Goal: Task Accomplishment & Management: Manage account settings

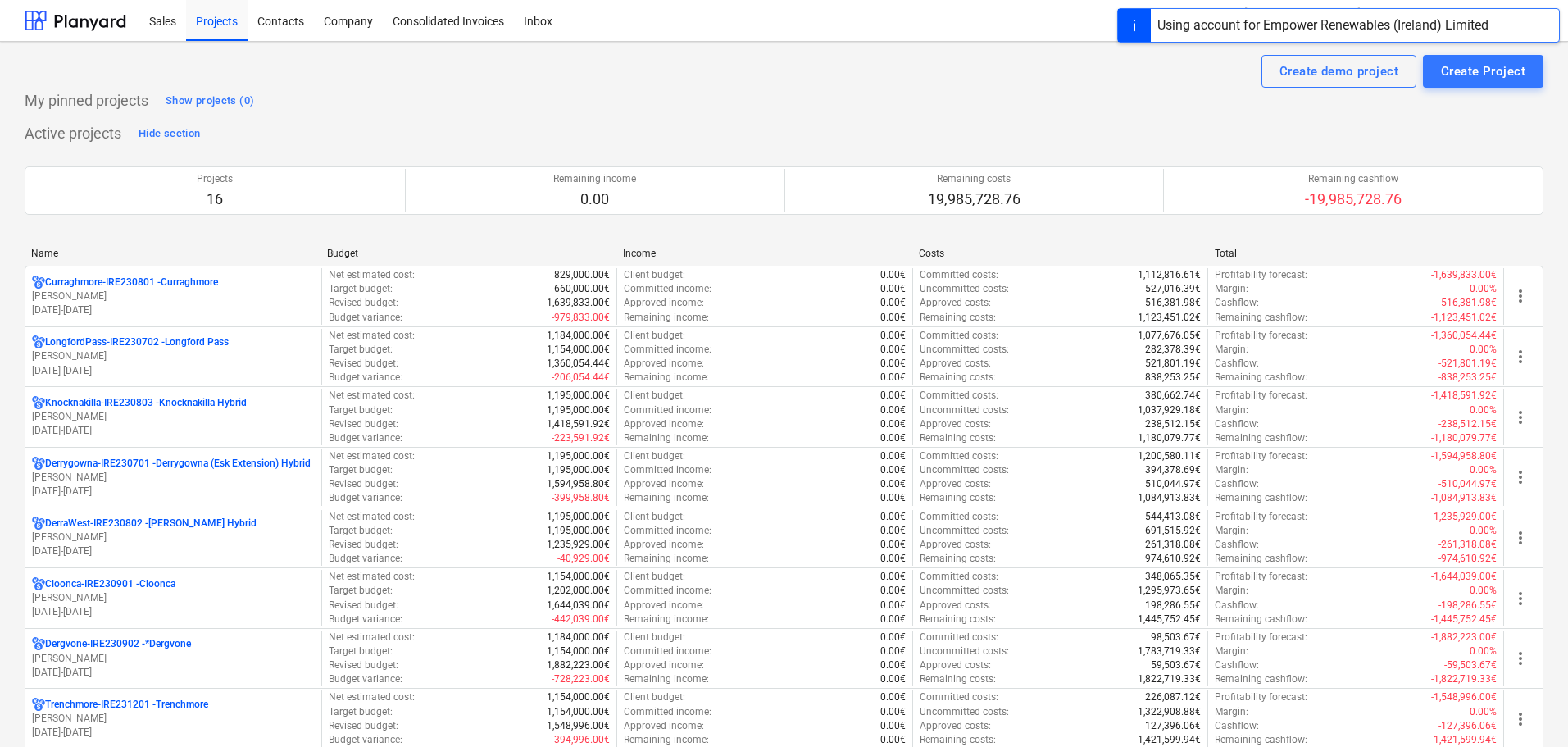
click at [147, 477] on p "[PERSON_NAME]" at bounding box center [173, 477] width 283 height 14
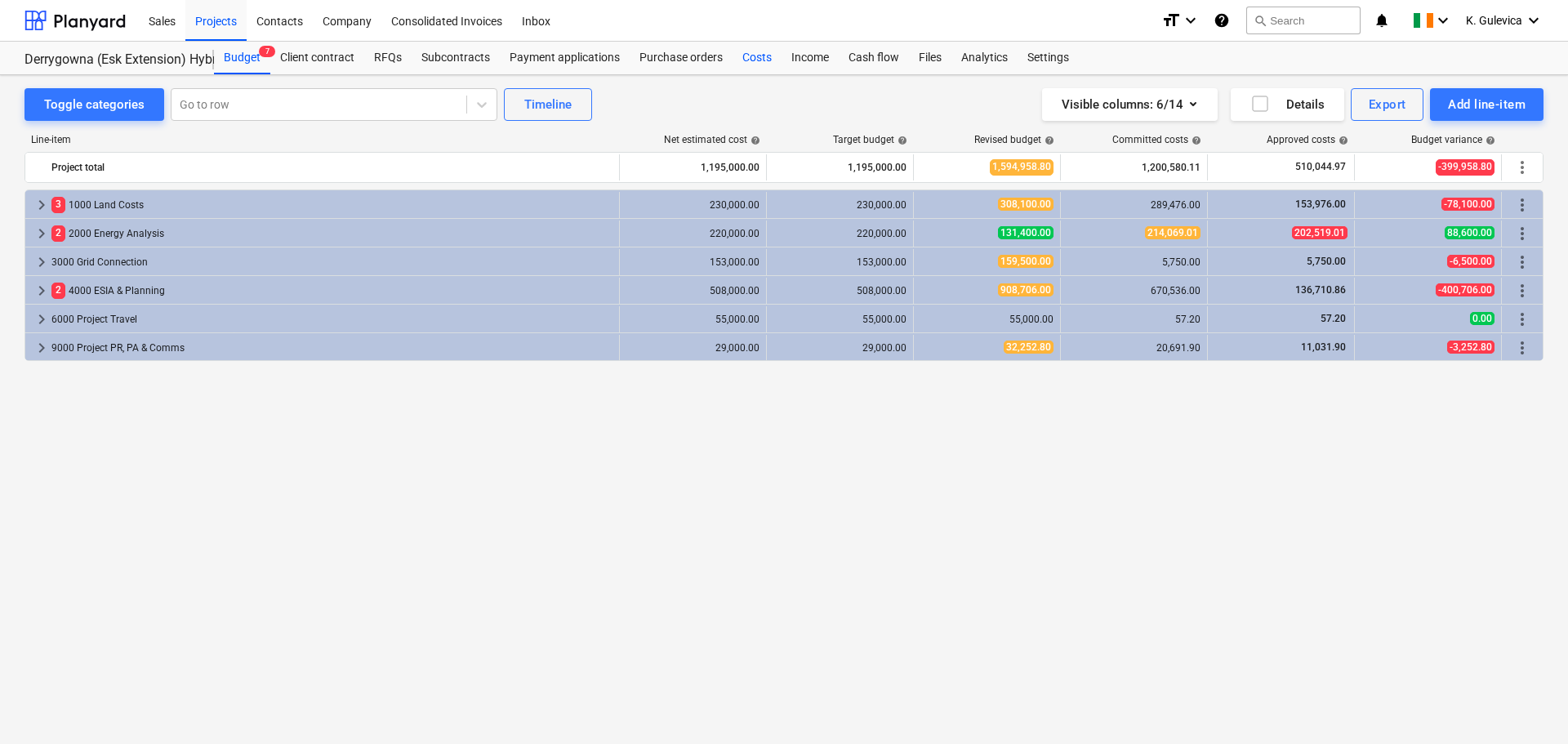
click at [763, 59] on div "Costs" at bounding box center [757, 57] width 49 height 32
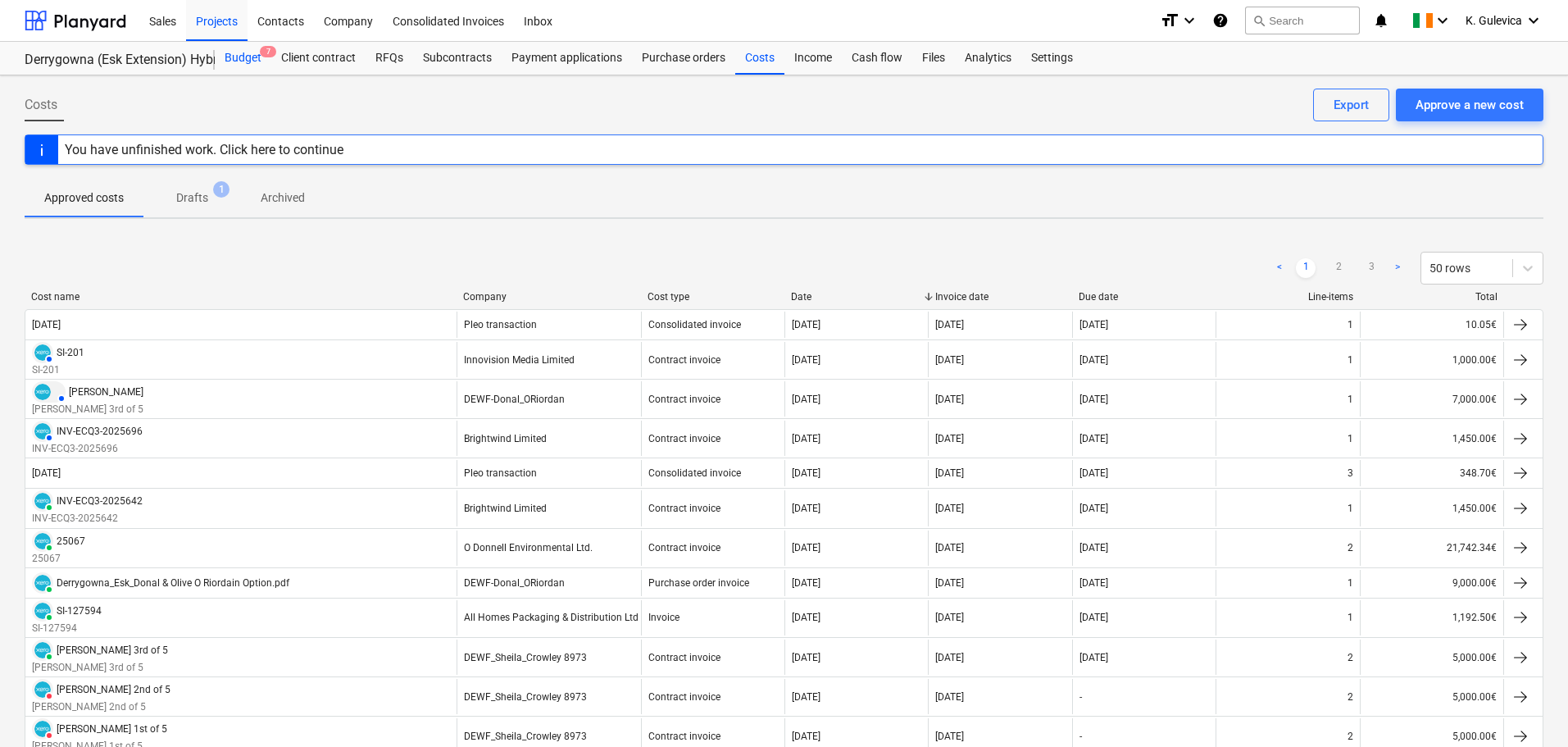
click at [244, 55] on div "Budget 7" at bounding box center [243, 57] width 56 height 33
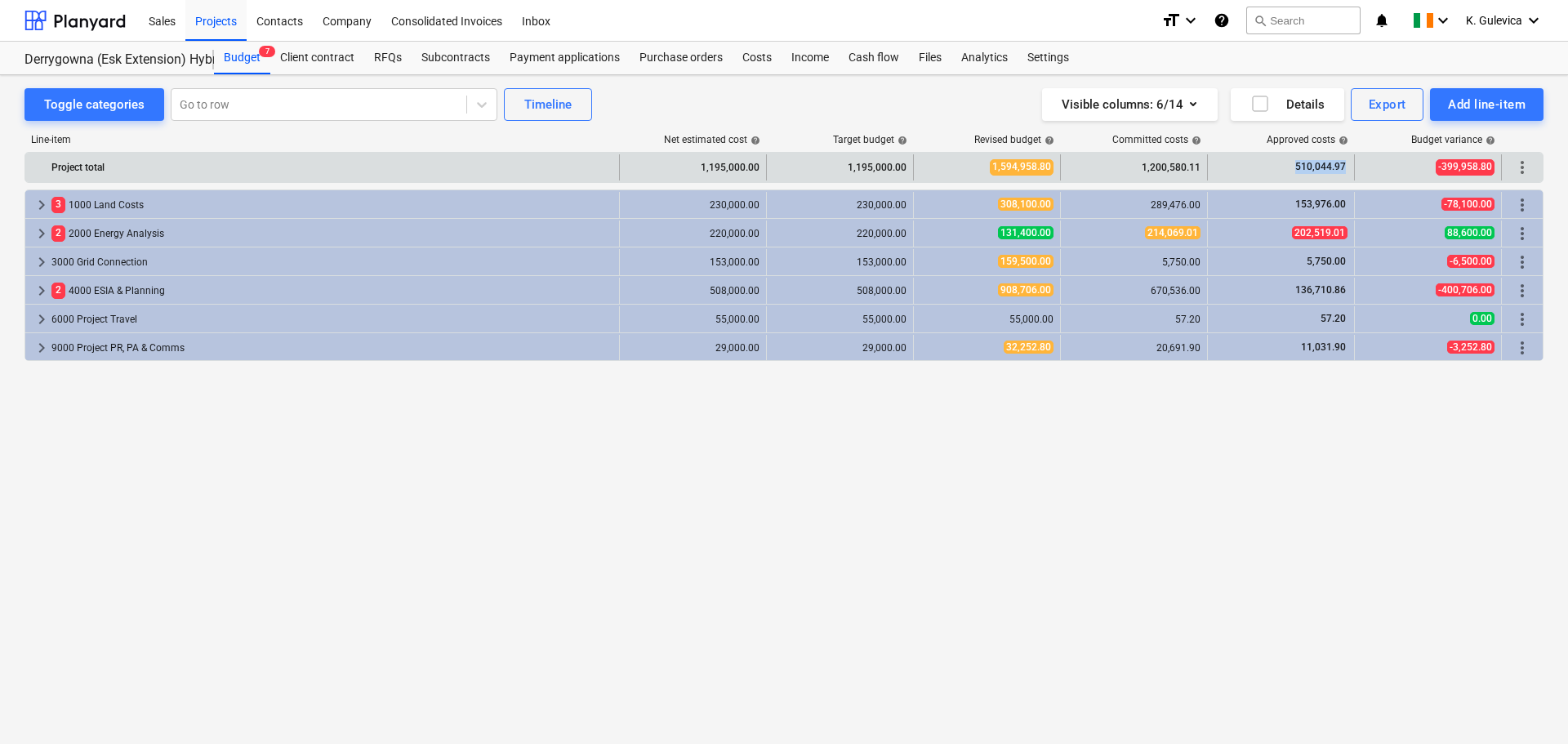
drag, startPoint x: 1296, startPoint y: 165, endPoint x: 1350, endPoint y: 164, distance: 54.0
click at [1350, 164] on div "510,044.97" at bounding box center [1282, 168] width 147 height 26
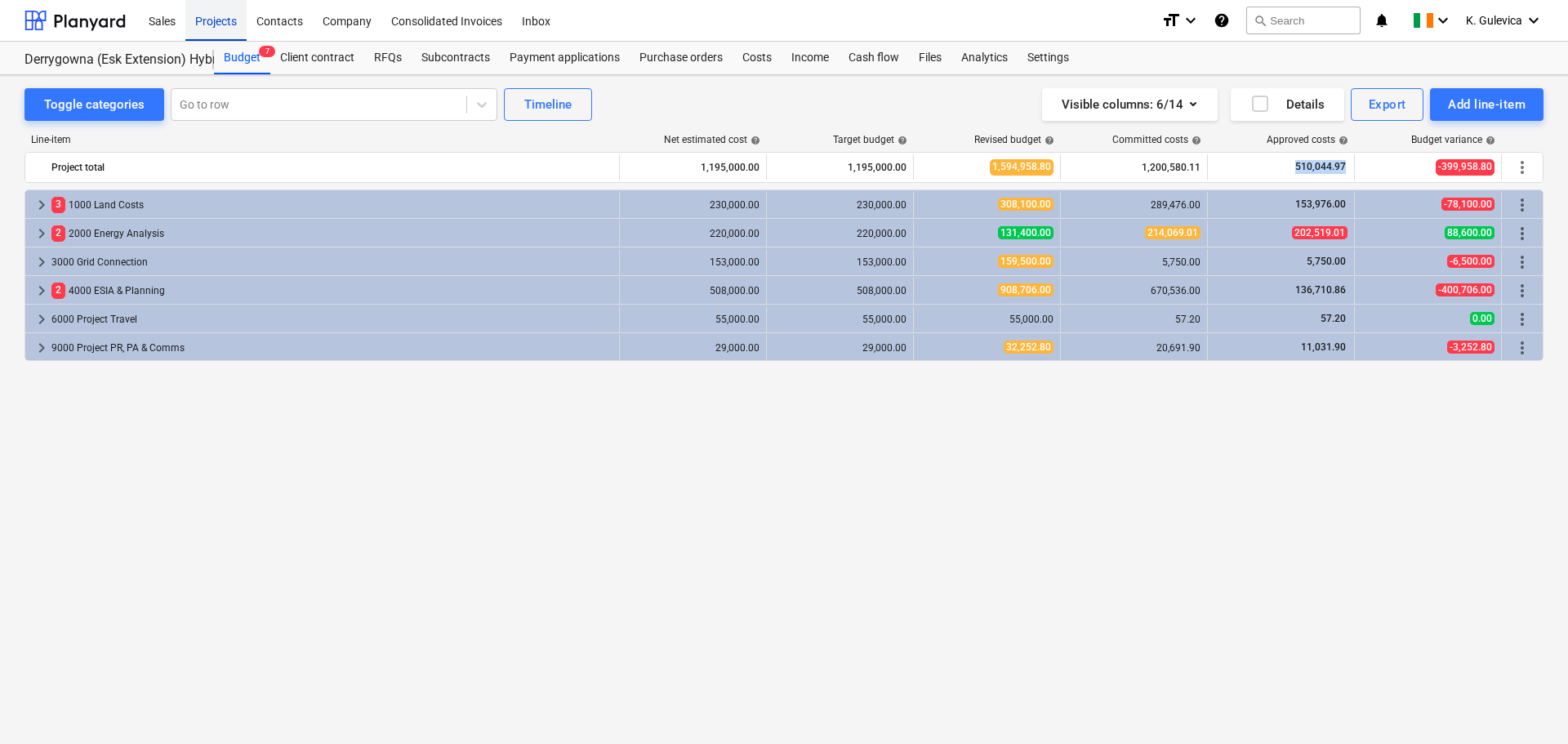
click at [213, 23] on div "Projects" at bounding box center [216, 19] width 61 height 41
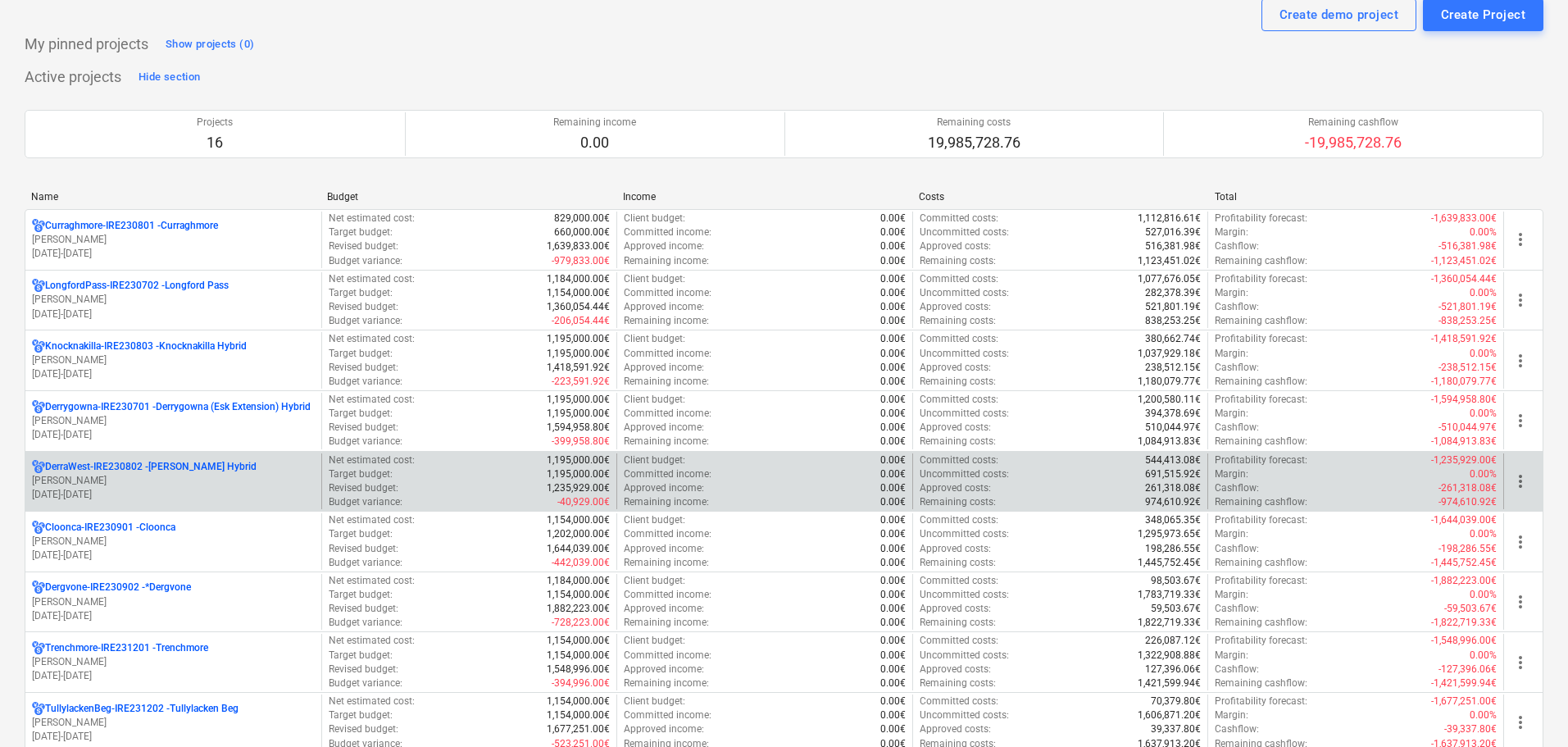
scroll to position [82, 0]
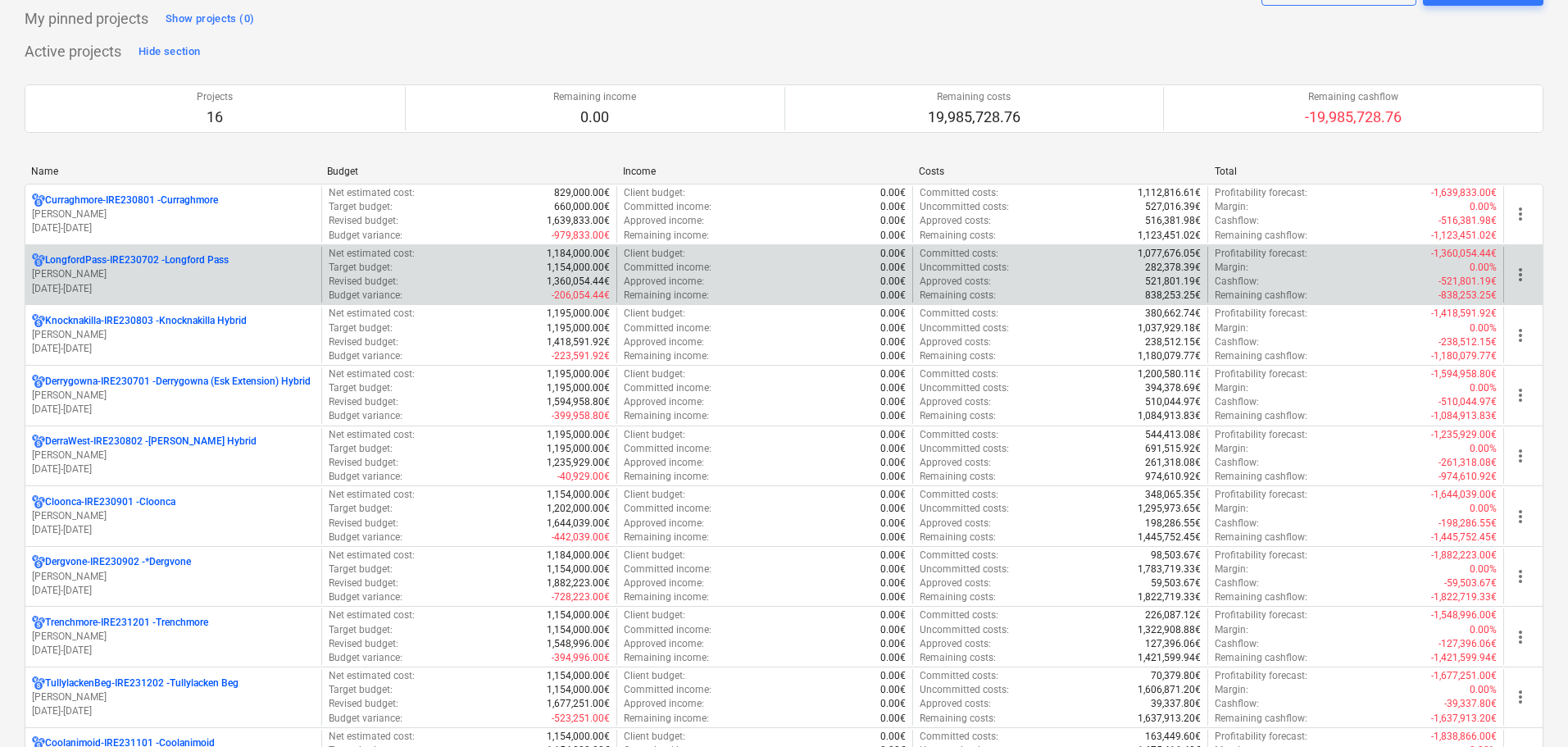
click at [210, 247] on div "LongfordPass-IRE230702 - [GEOGRAPHIC_DATA] [PERSON_NAME] [DATE] - [DATE]" at bounding box center [173, 275] width 296 height 56
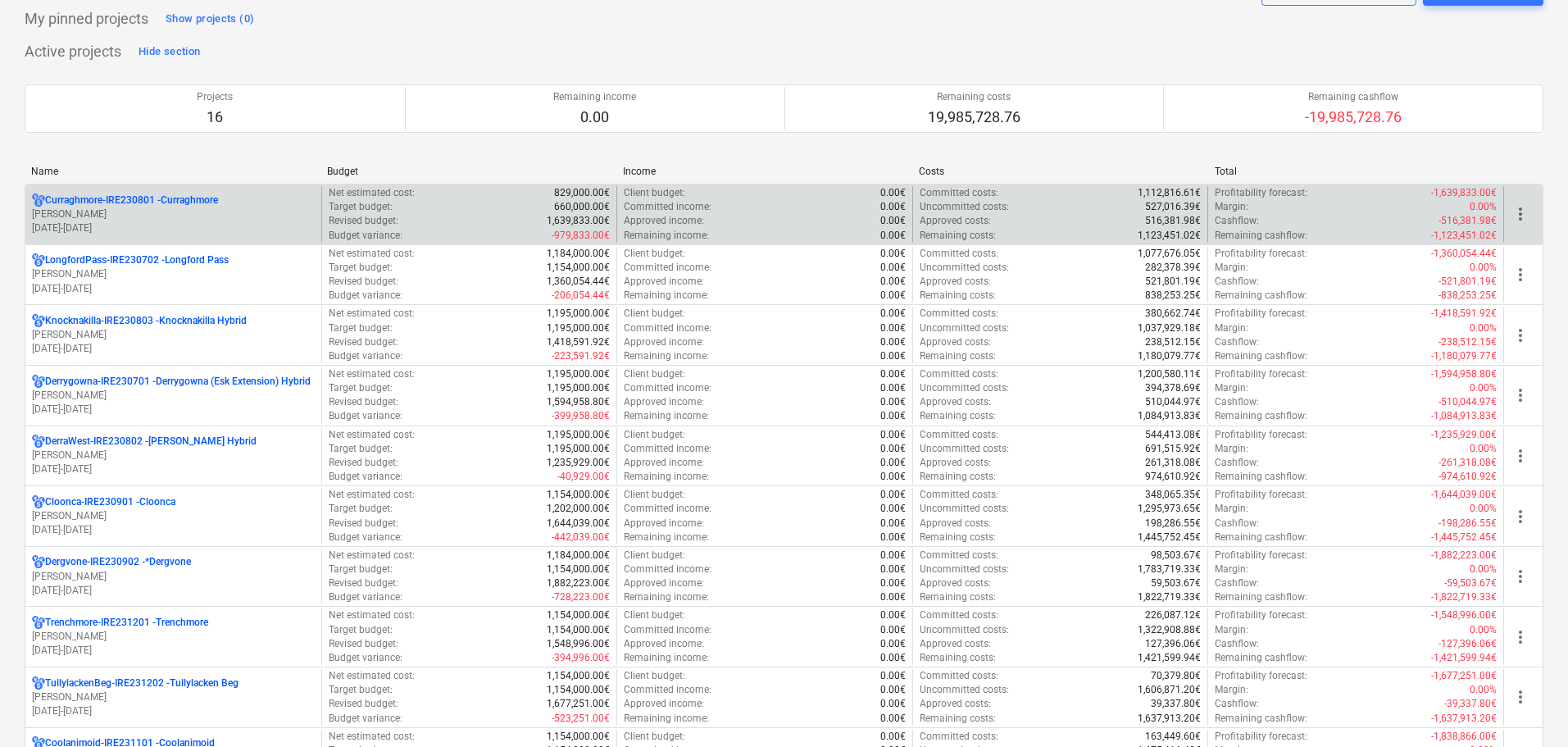
click at [210, 214] on p "[PERSON_NAME]" at bounding box center [173, 215] width 283 height 14
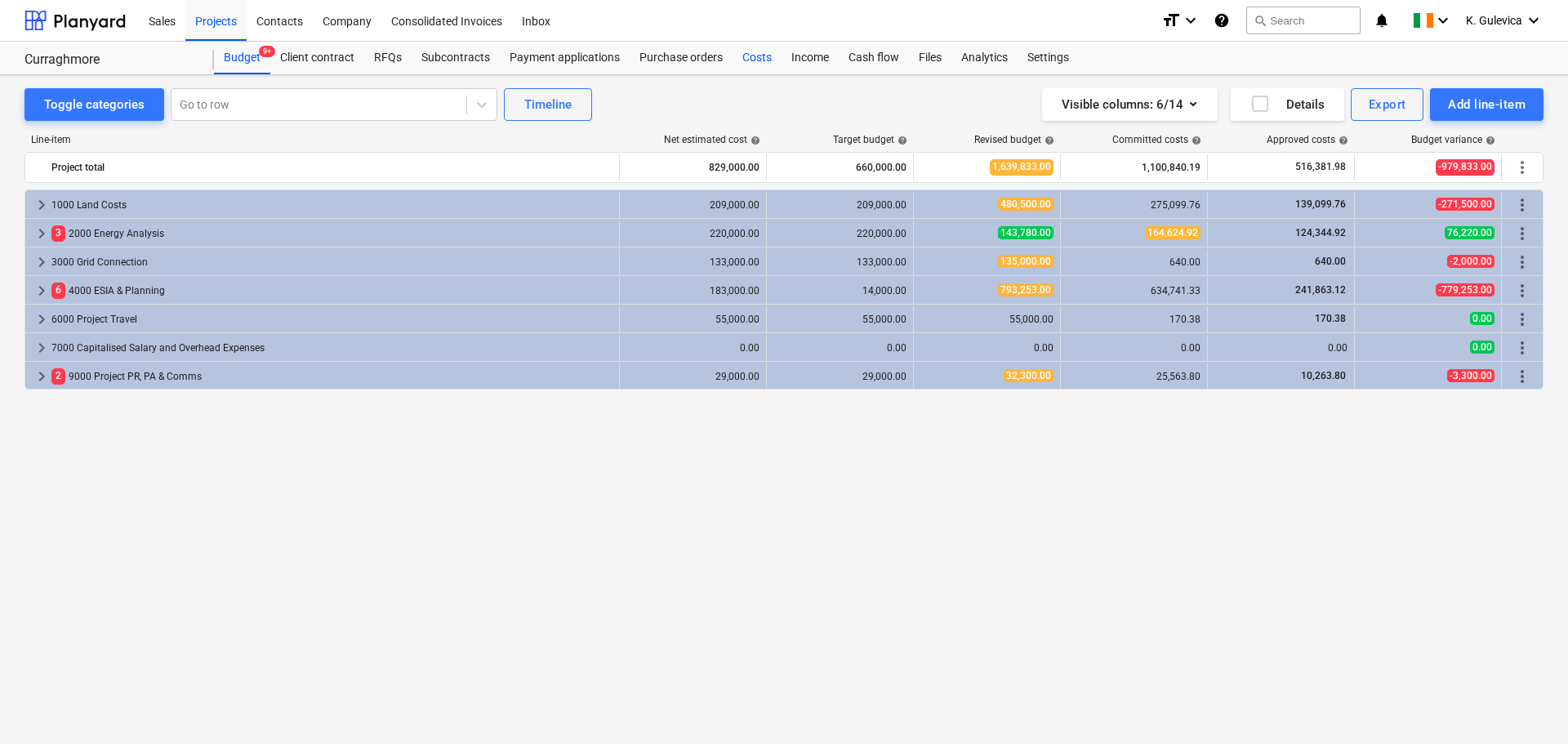
click at [755, 54] on div "Costs" at bounding box center [757, 57] width 49 height 32
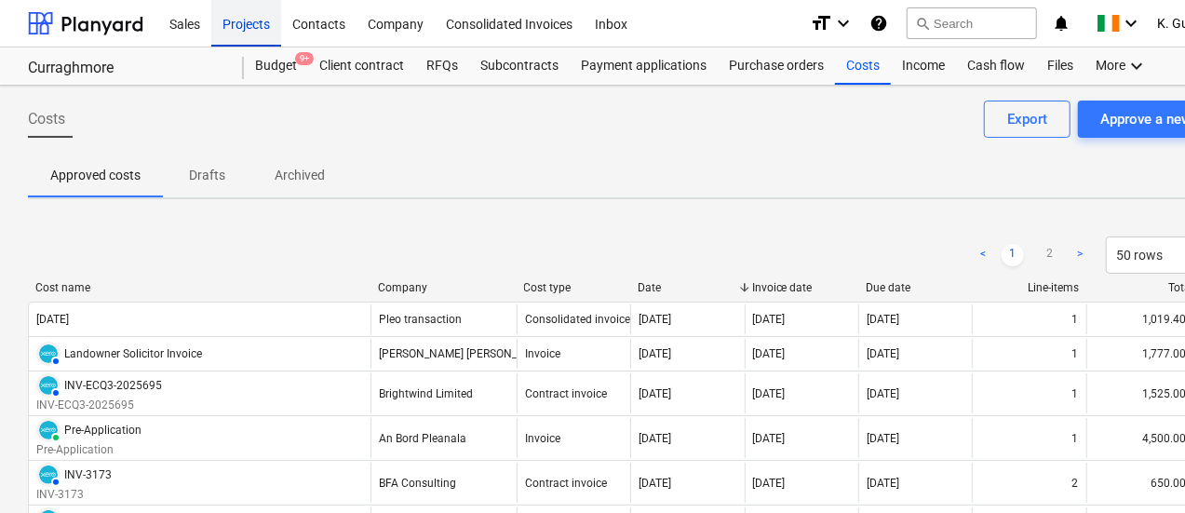
click at [261, 23] on div "Projects" at bounding box center [246, 22] width 70 height 47
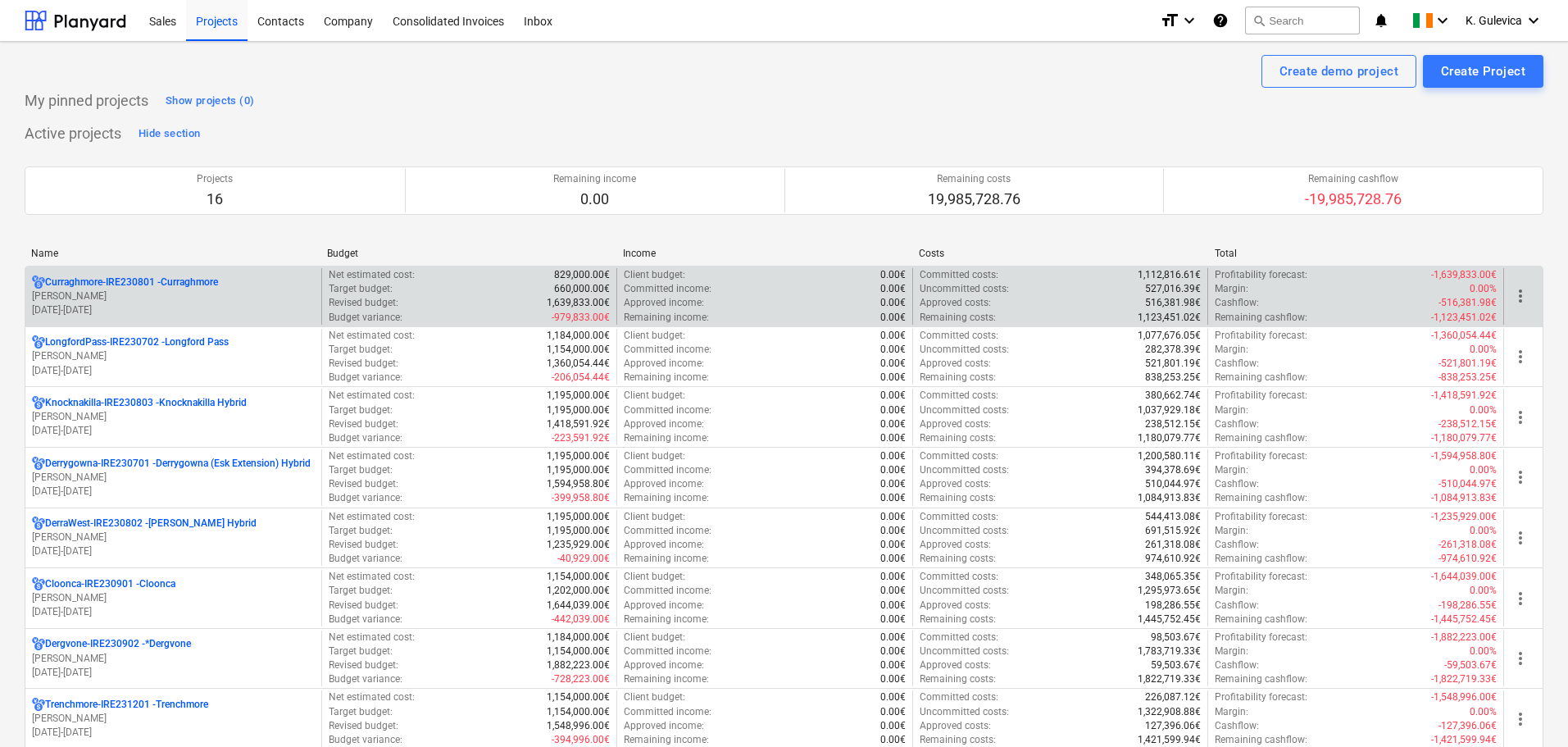
click at [195, 296] on p "[PERSON_NAME]" at bounding box center [173, 297] width 283 height 14
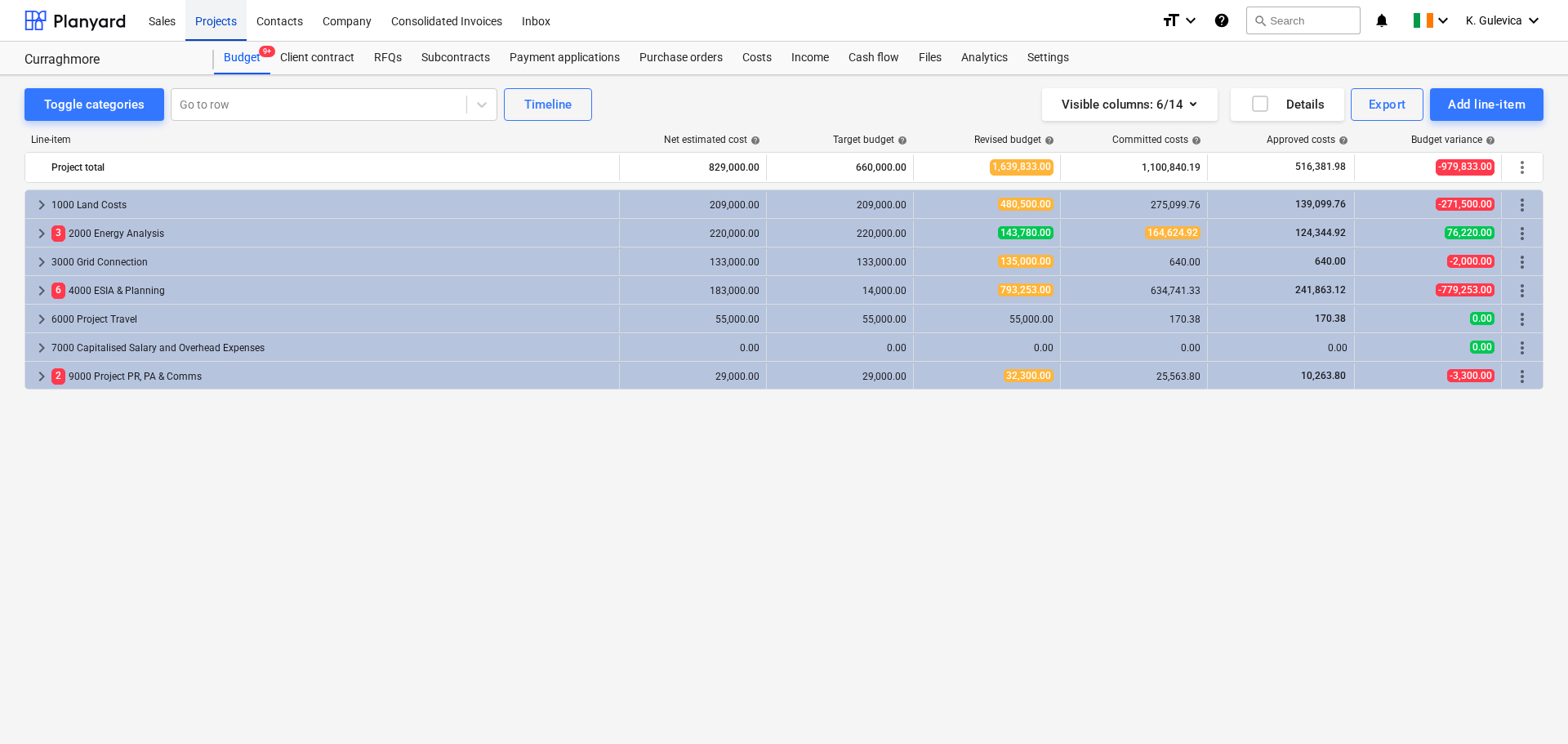
click at [210, 17] on div "Projects" at bounding box center [216, 19] width 61 height 41
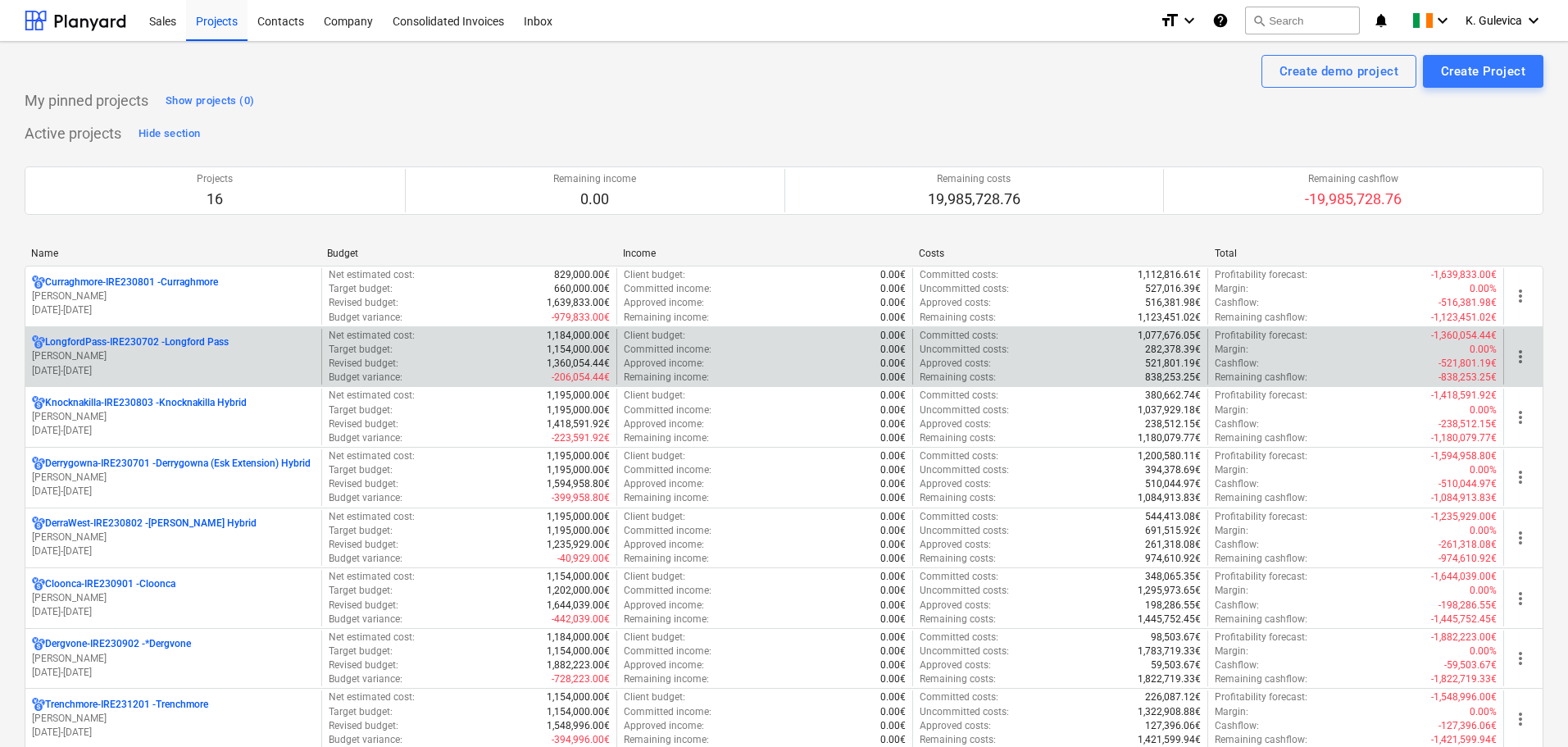
click at [194, 357] on p "[PERSON_NAME]" at bounding box center [173, 357] width 283 height 14
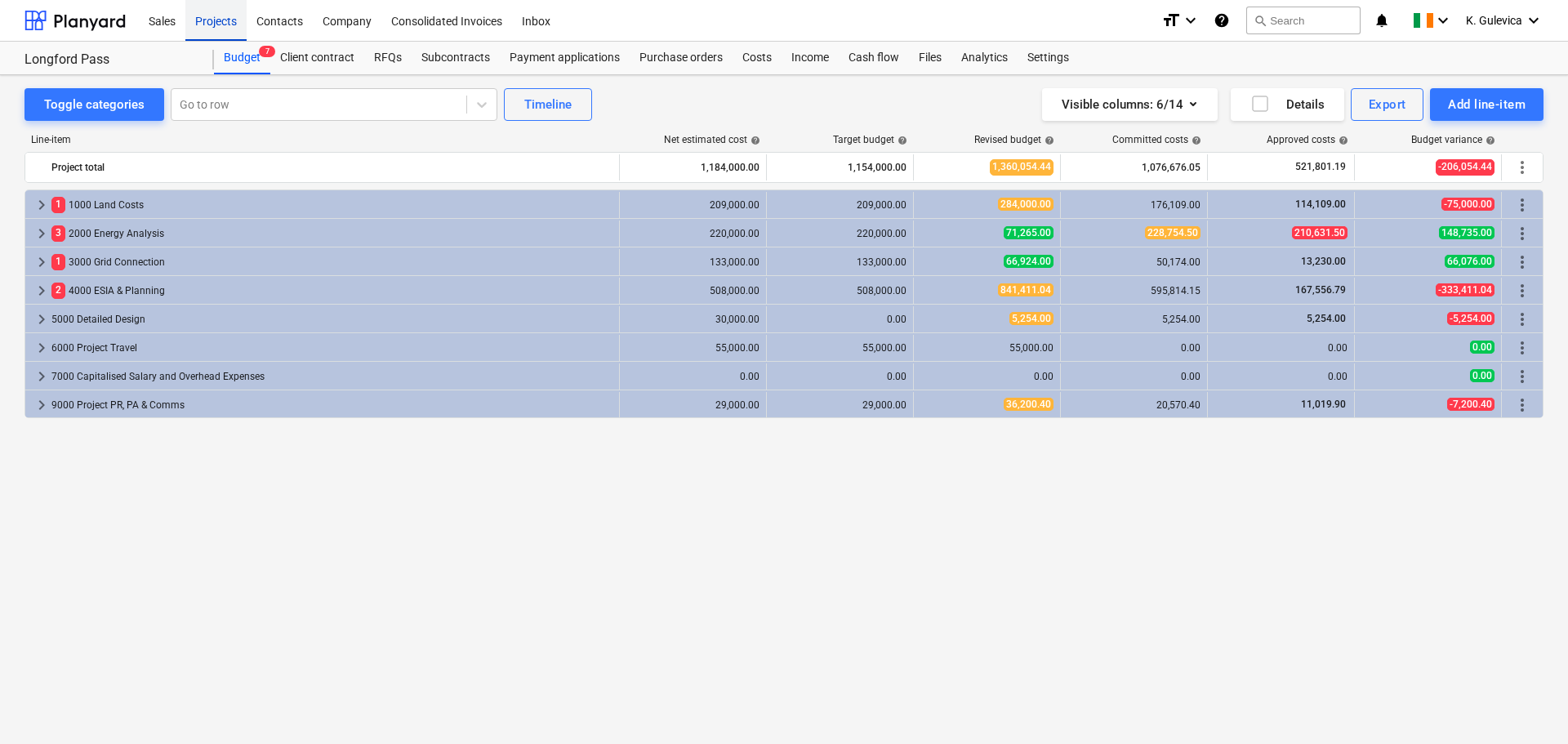
click at [211, 25] on div "Projects" at bounding box center [216, 19] width 61 height 41
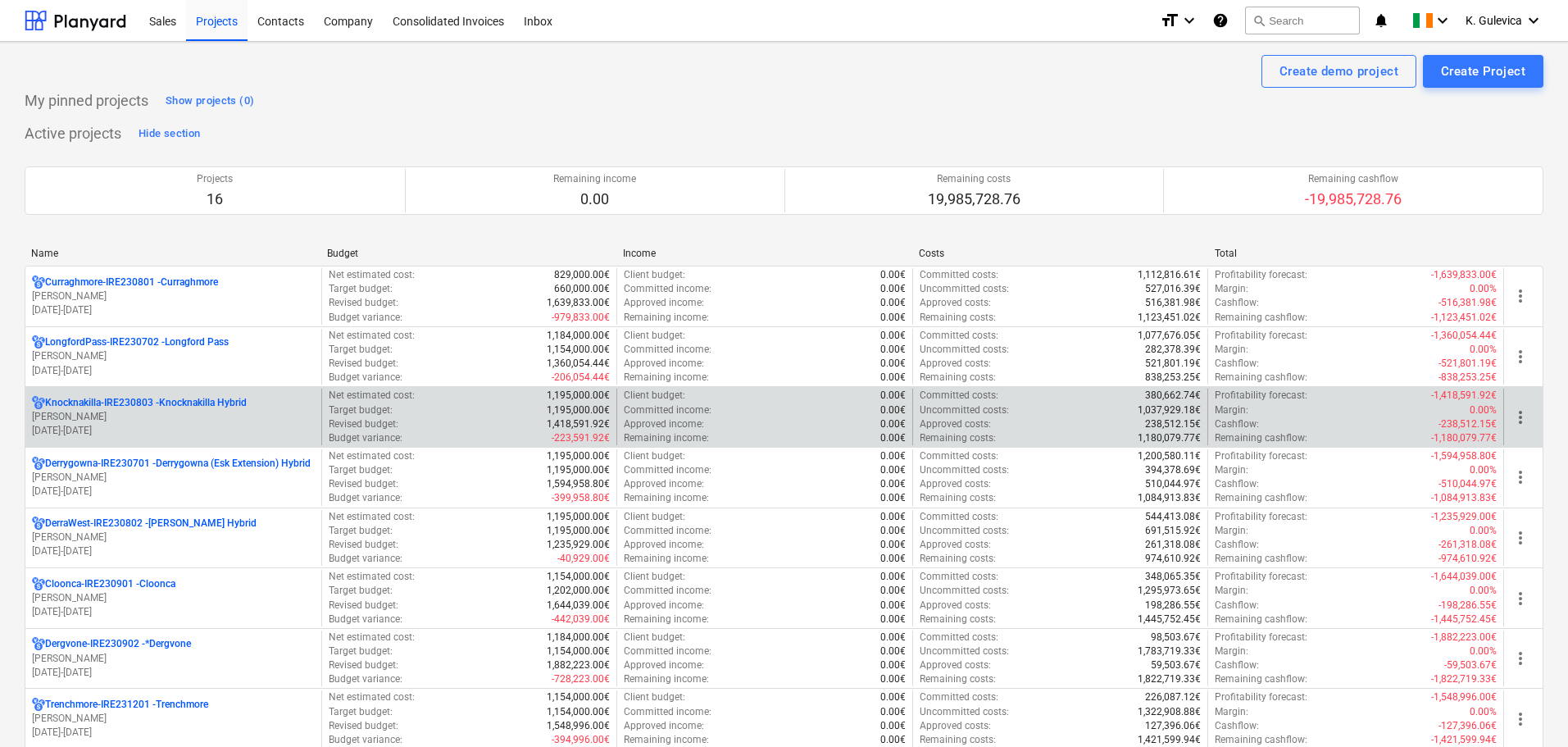
click at [238, 409] on p "Knocknakilla-IRE230803 - Knocknakilla Hybrid" at bounding box center [145, 403] width 202 height 14
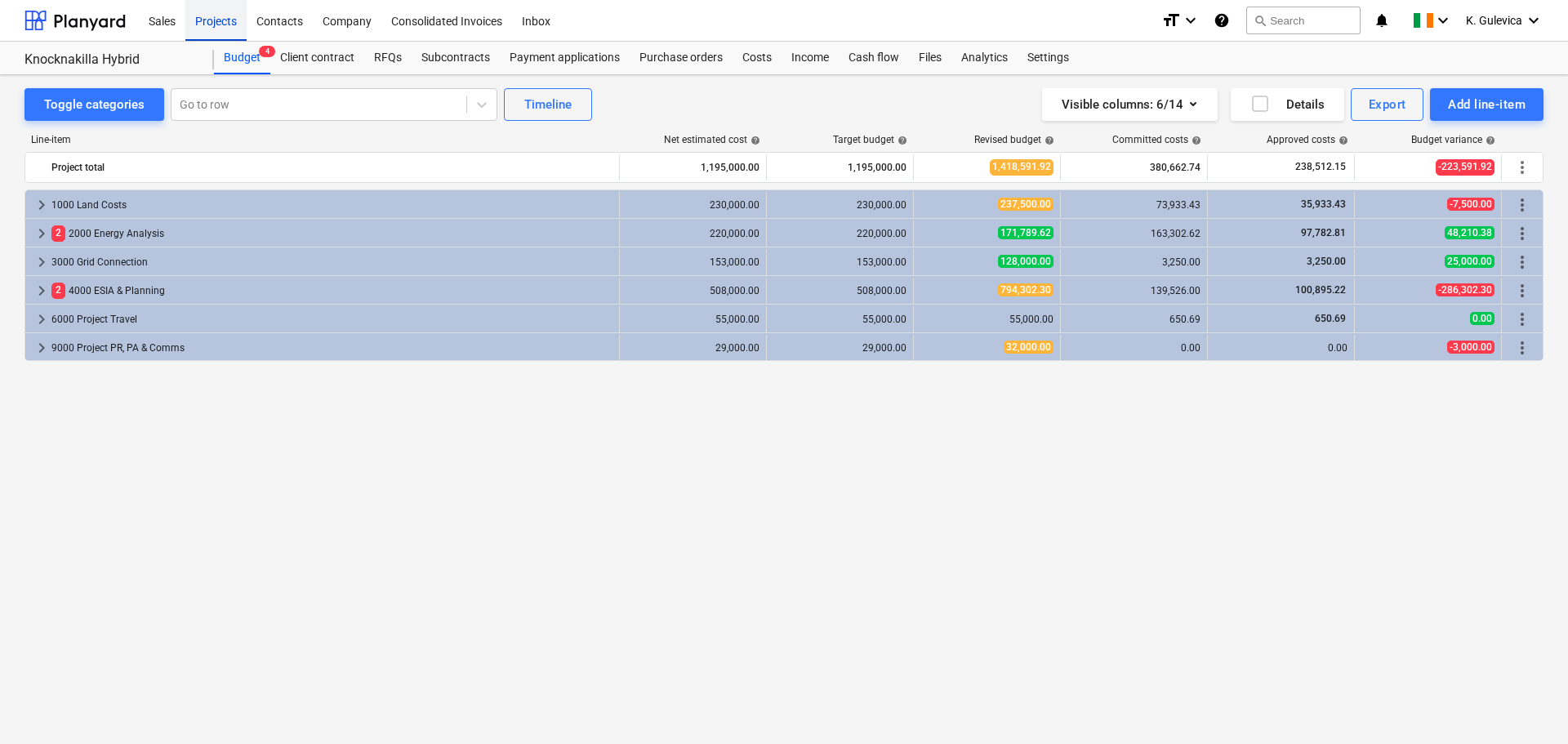
click at [216, 19] on div "Projects" at bounding box center [216, 19] width 61 height 41
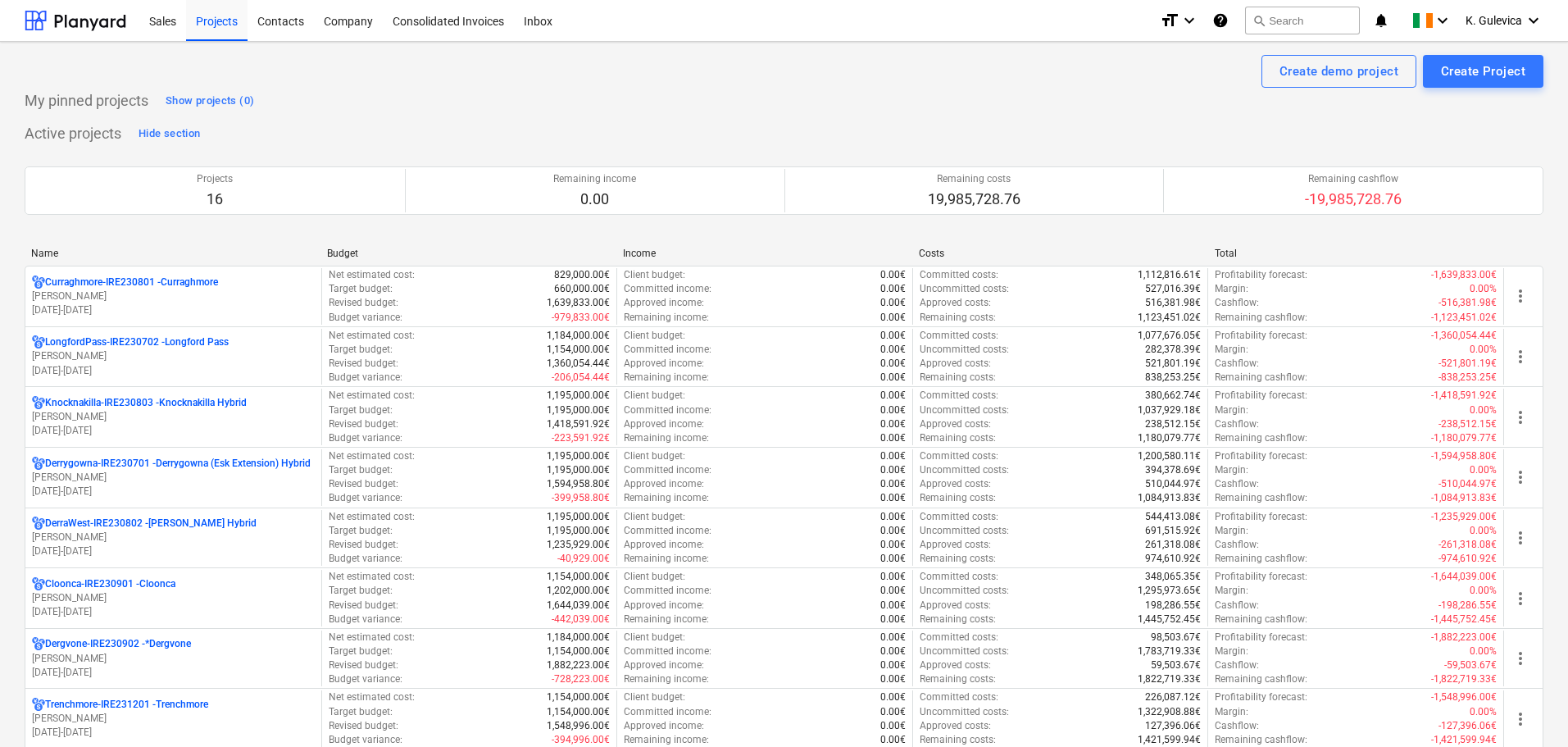
click at [113, 474] on p "[PERSON_NAME]" at bounding box center [173, 477] width 283 height 14
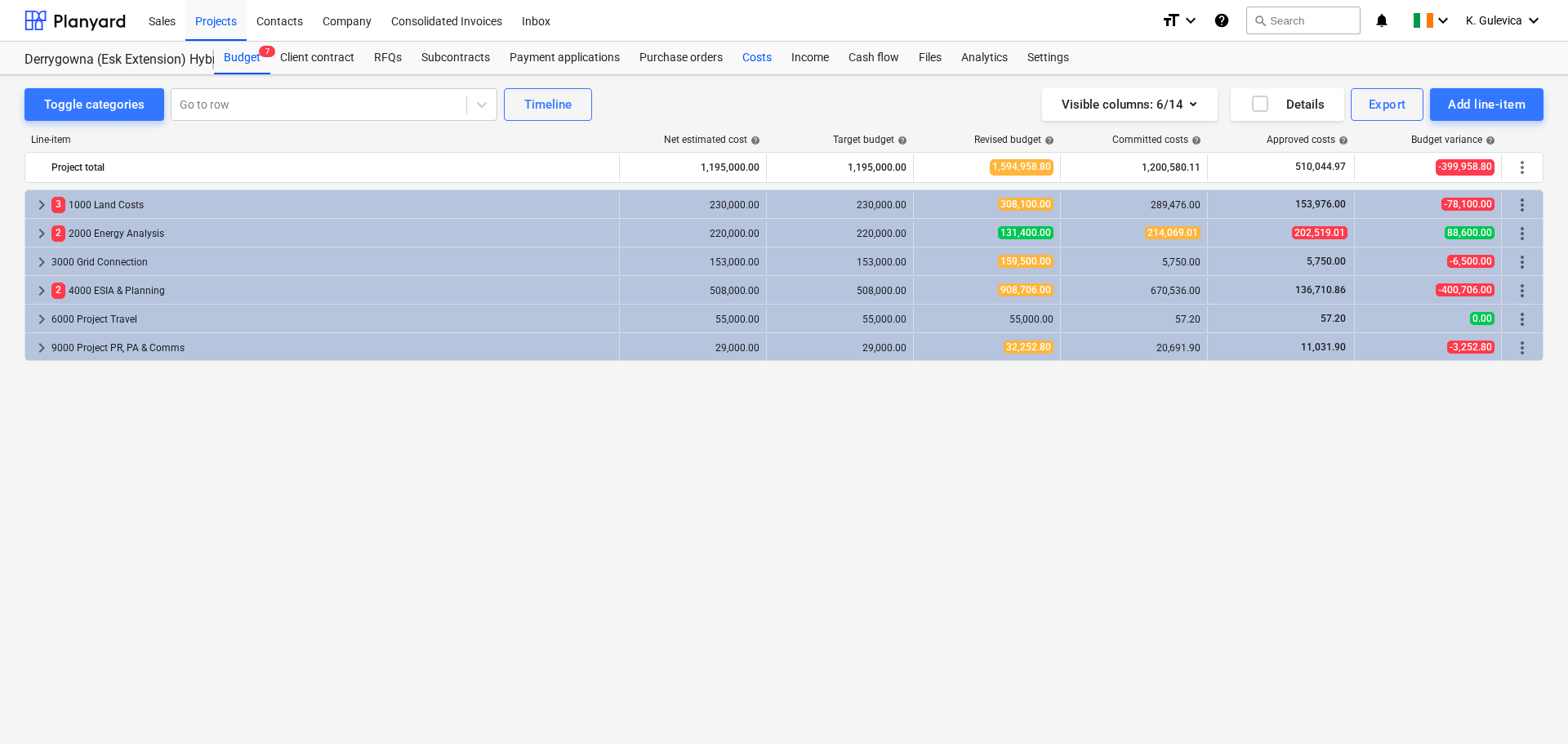
click at [761, 54] on div "Costs" at bounding box center [757, 57] width 49 height 32
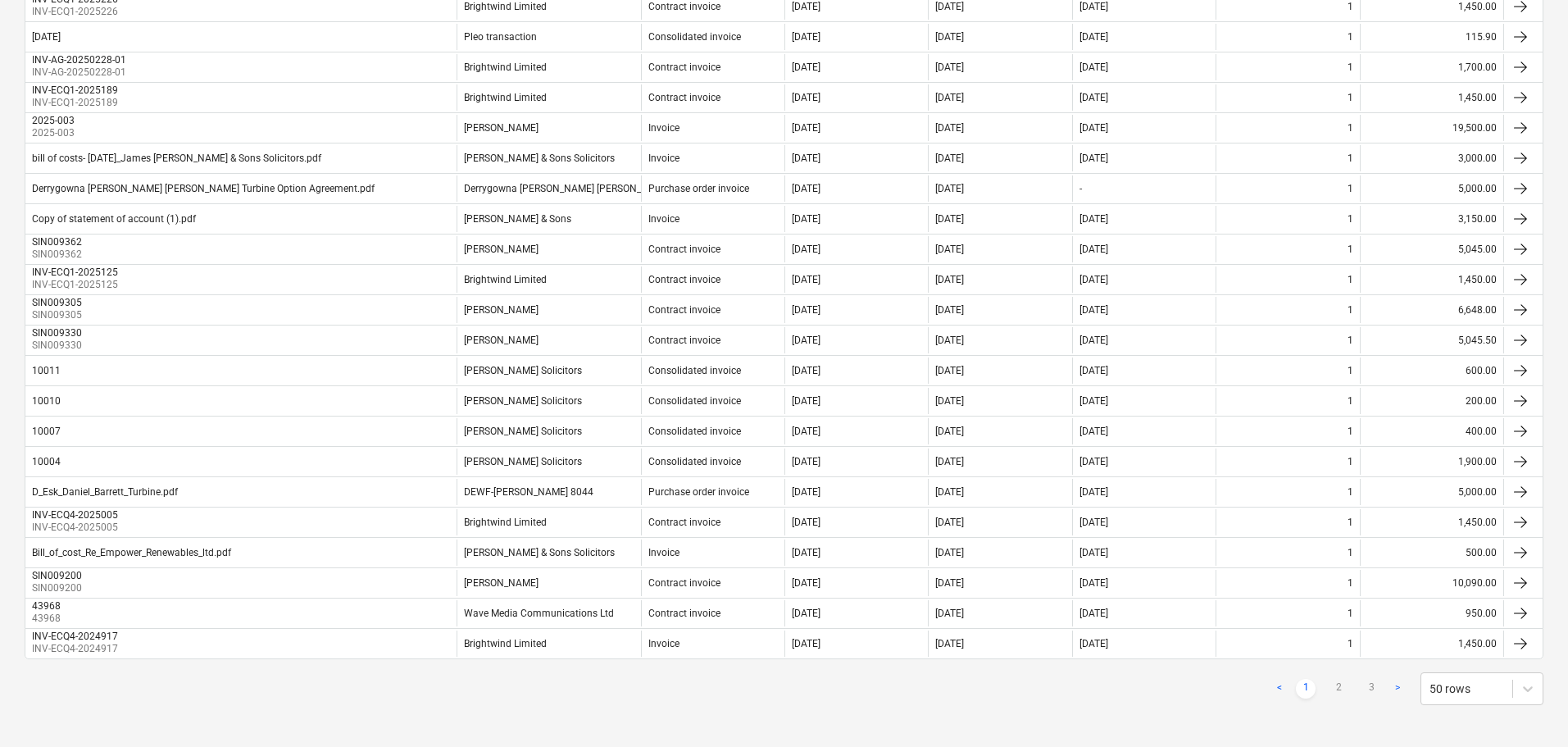
scroll to position [1291, 0]
click at [1343, 684] on link "2" at bounding box center [1338, 684] width 19 height 19
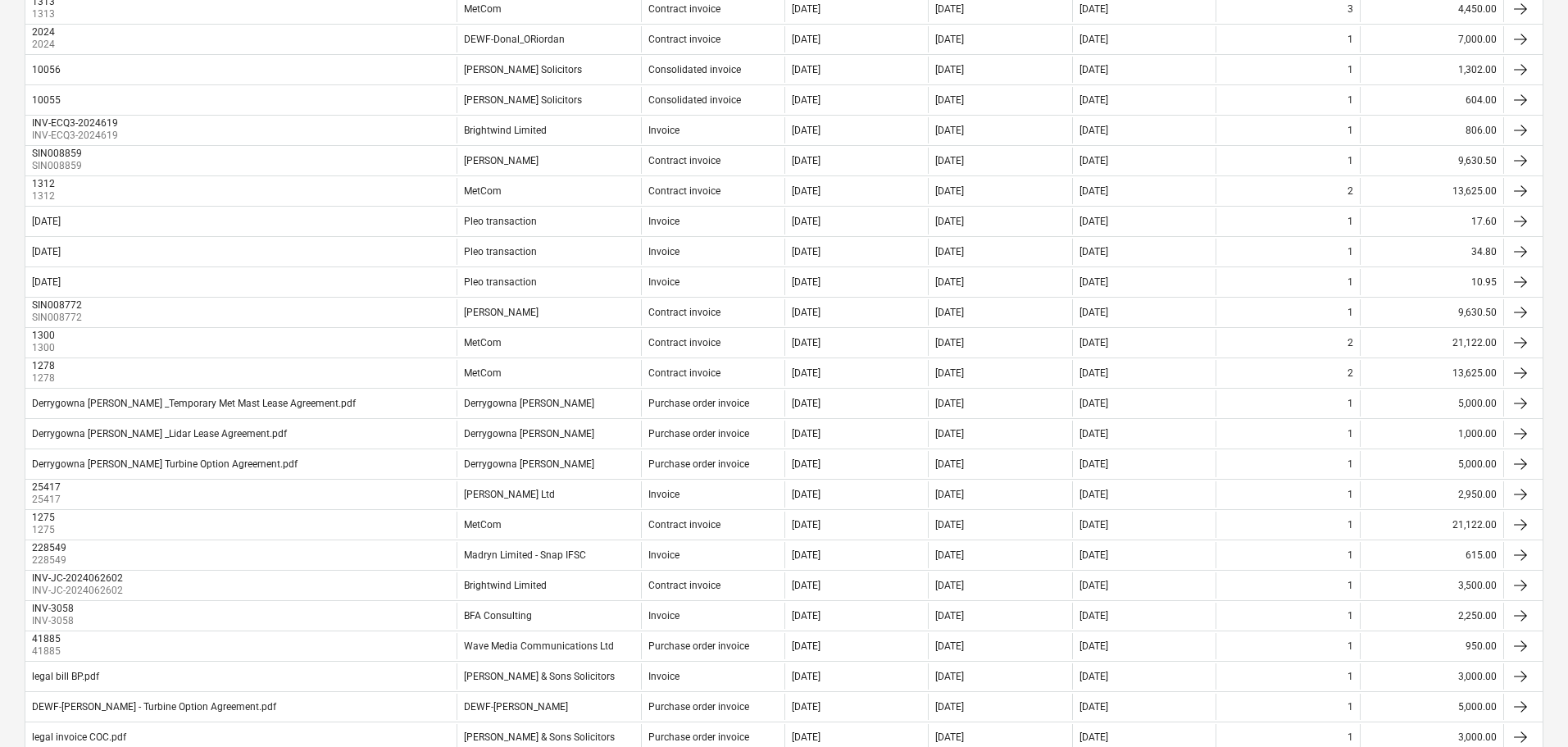
scroll to position [1172, 0]
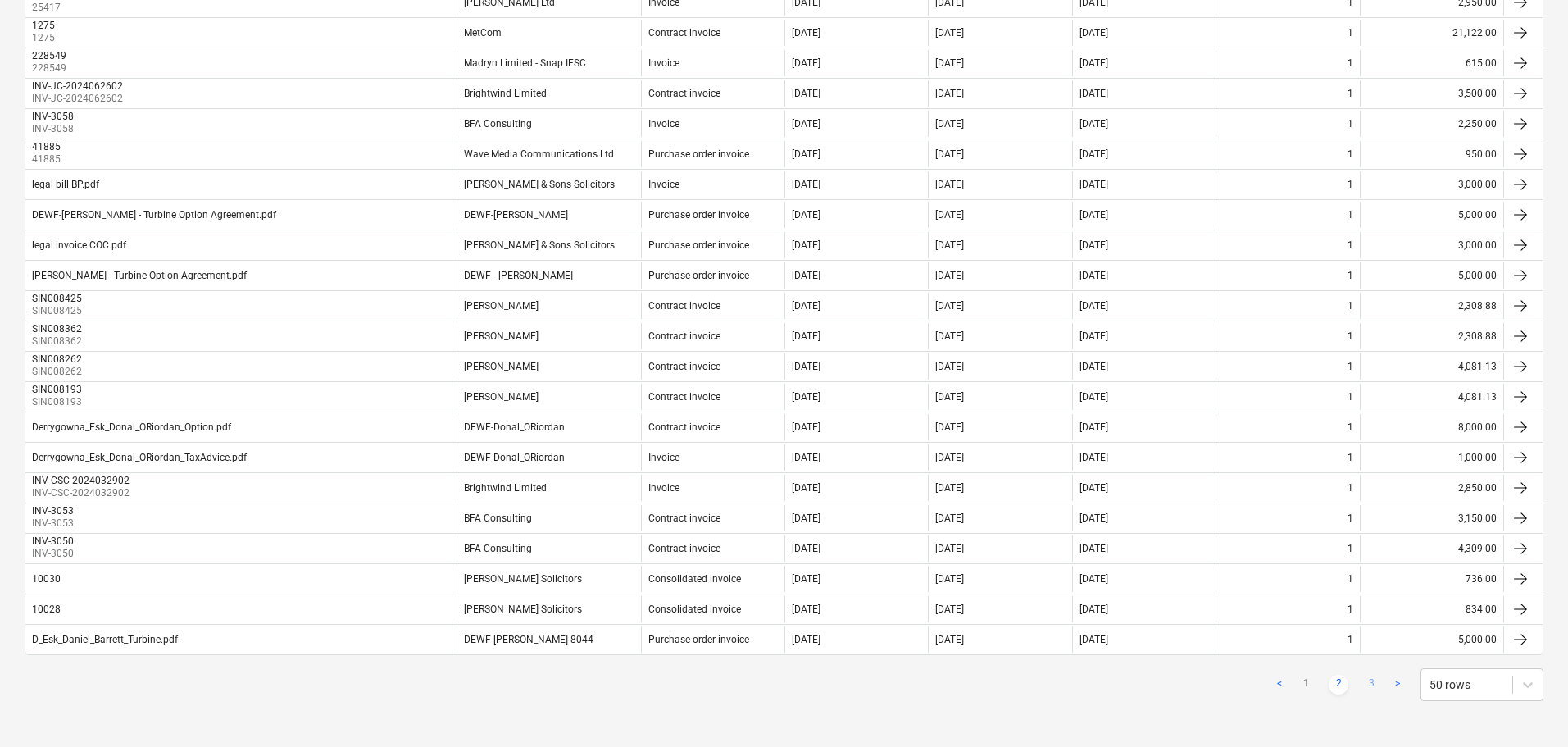
click at [1369, 684] on link "3" at bounding box center [1371, 684] width 19 height 19
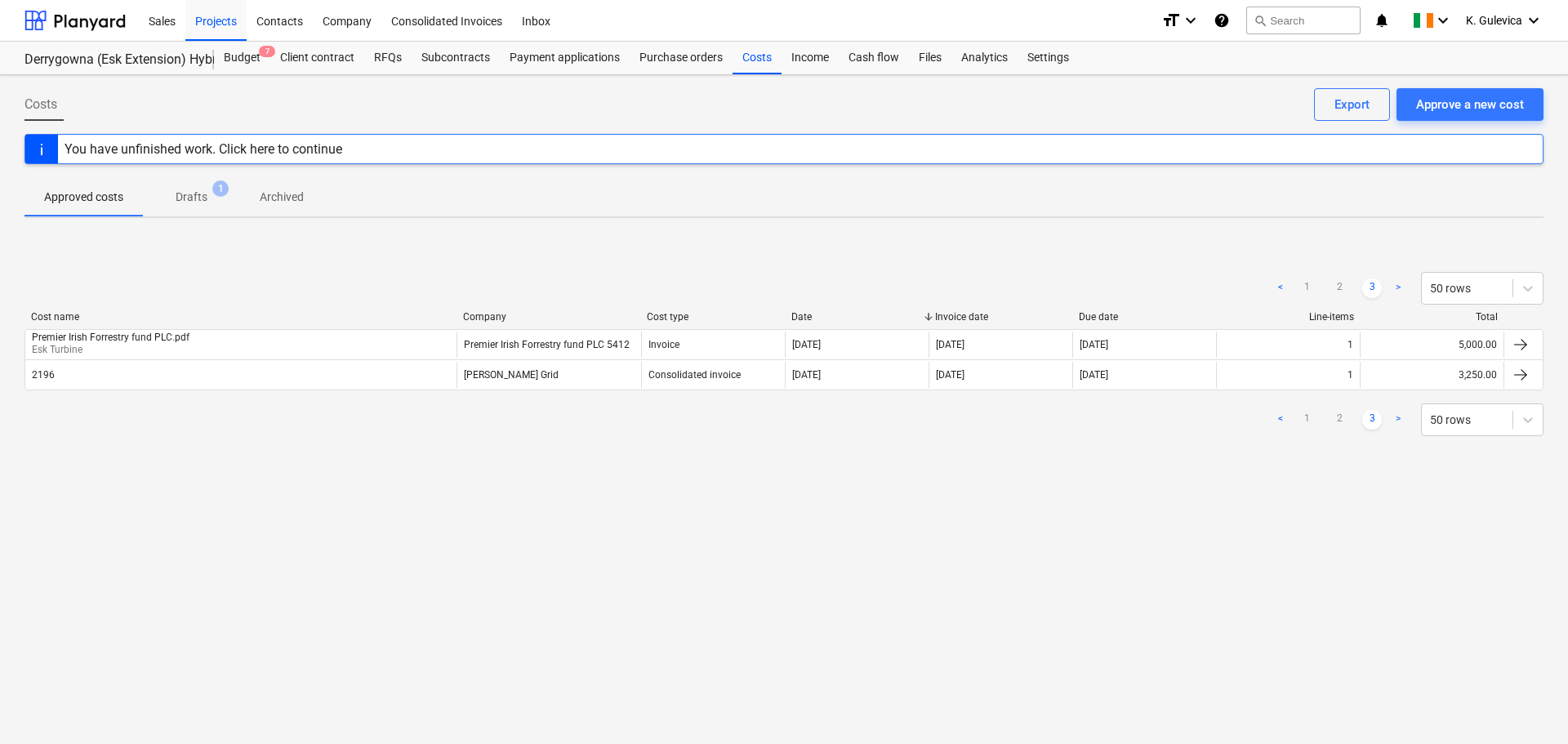
click at [195, 194] on p "Drafts" at bounding box center [191, 197] width 32 height 18
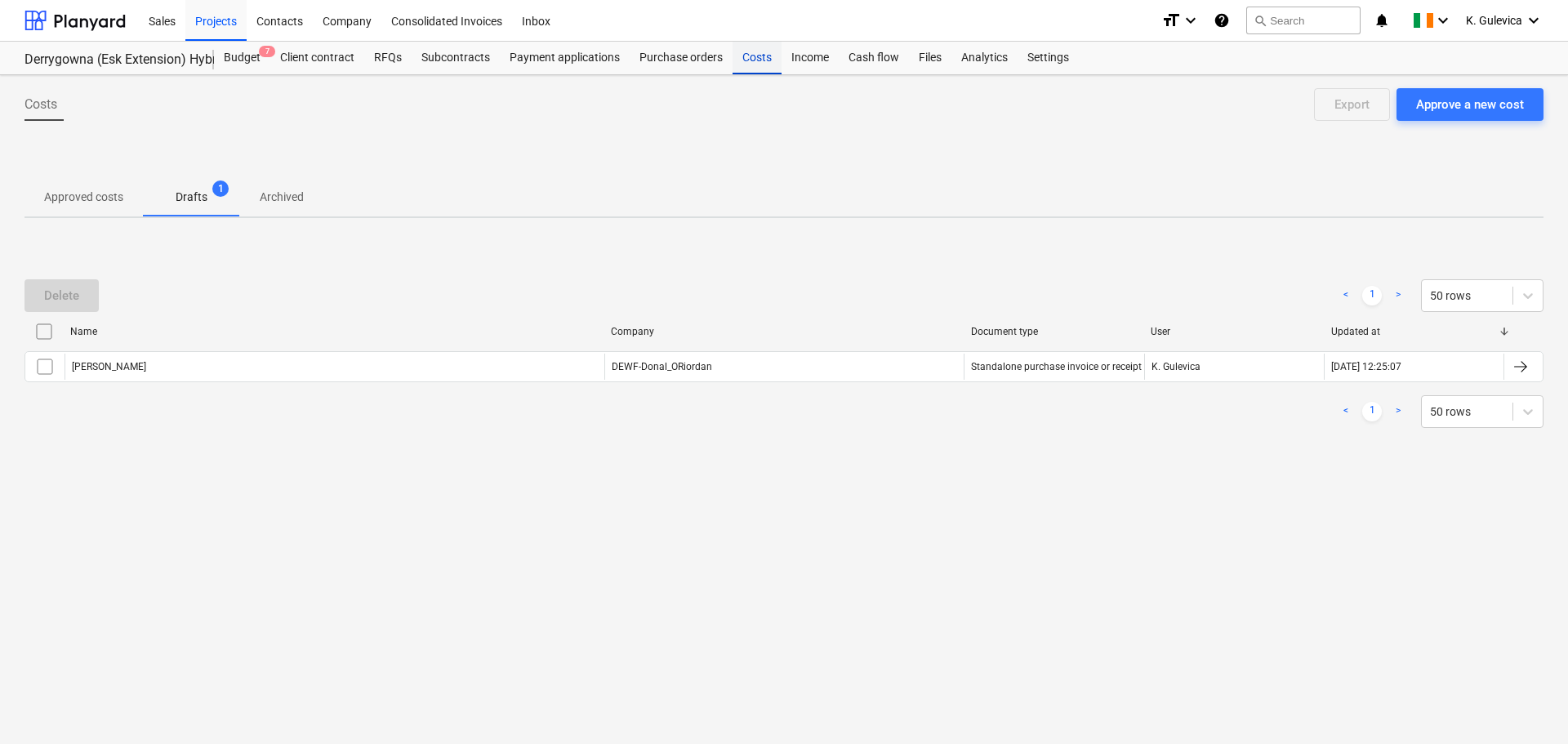
drag, startPoint x: 760, startPoint y: 55, endPoint x: 756, endPoint y: 68, distance: 13.6
click at [760, 55] on div "Costs" at bounding box center [757, 57] width 49 height 32
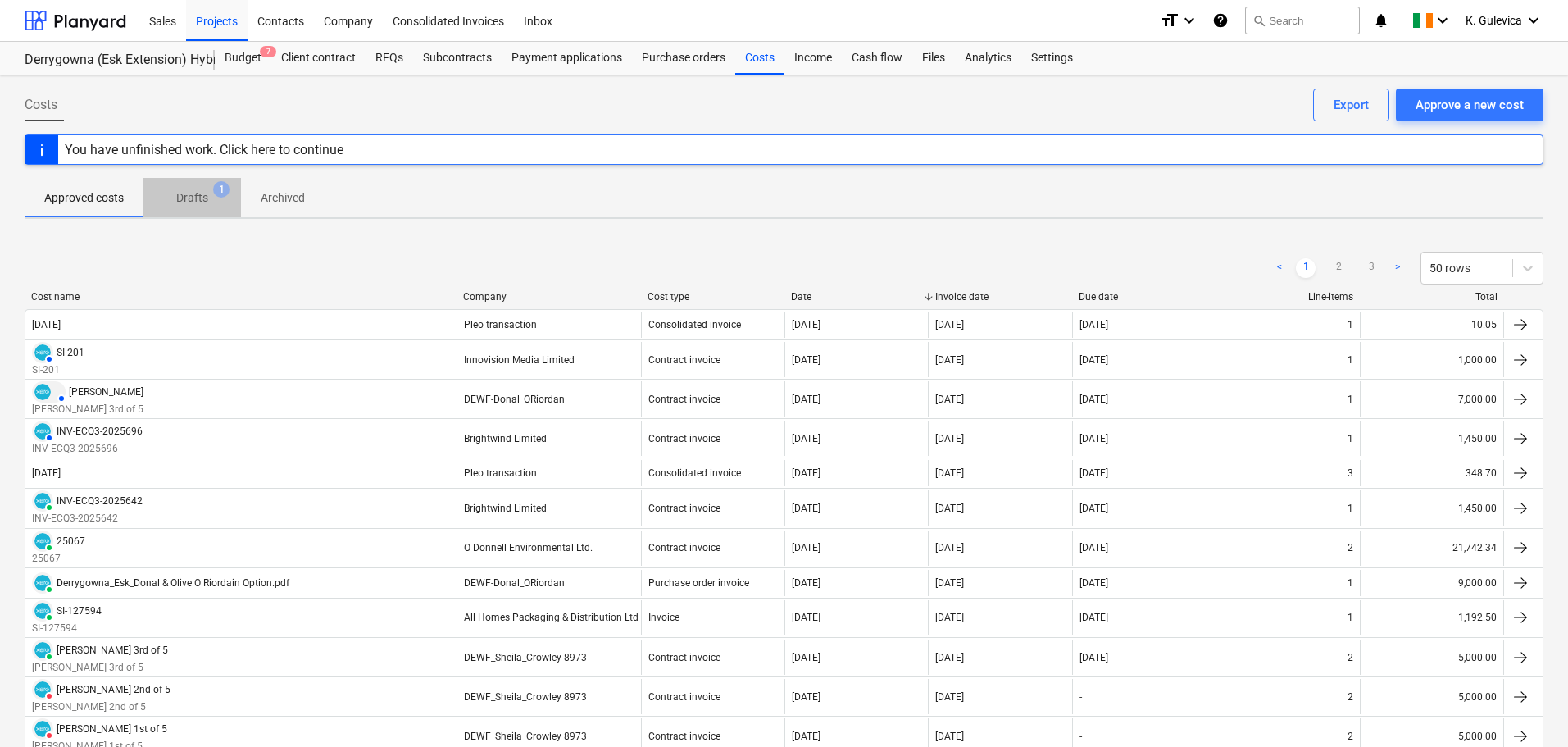
click at [192, 203] on p "Drafts" at bounding box center [192, 198] width 32 height 18
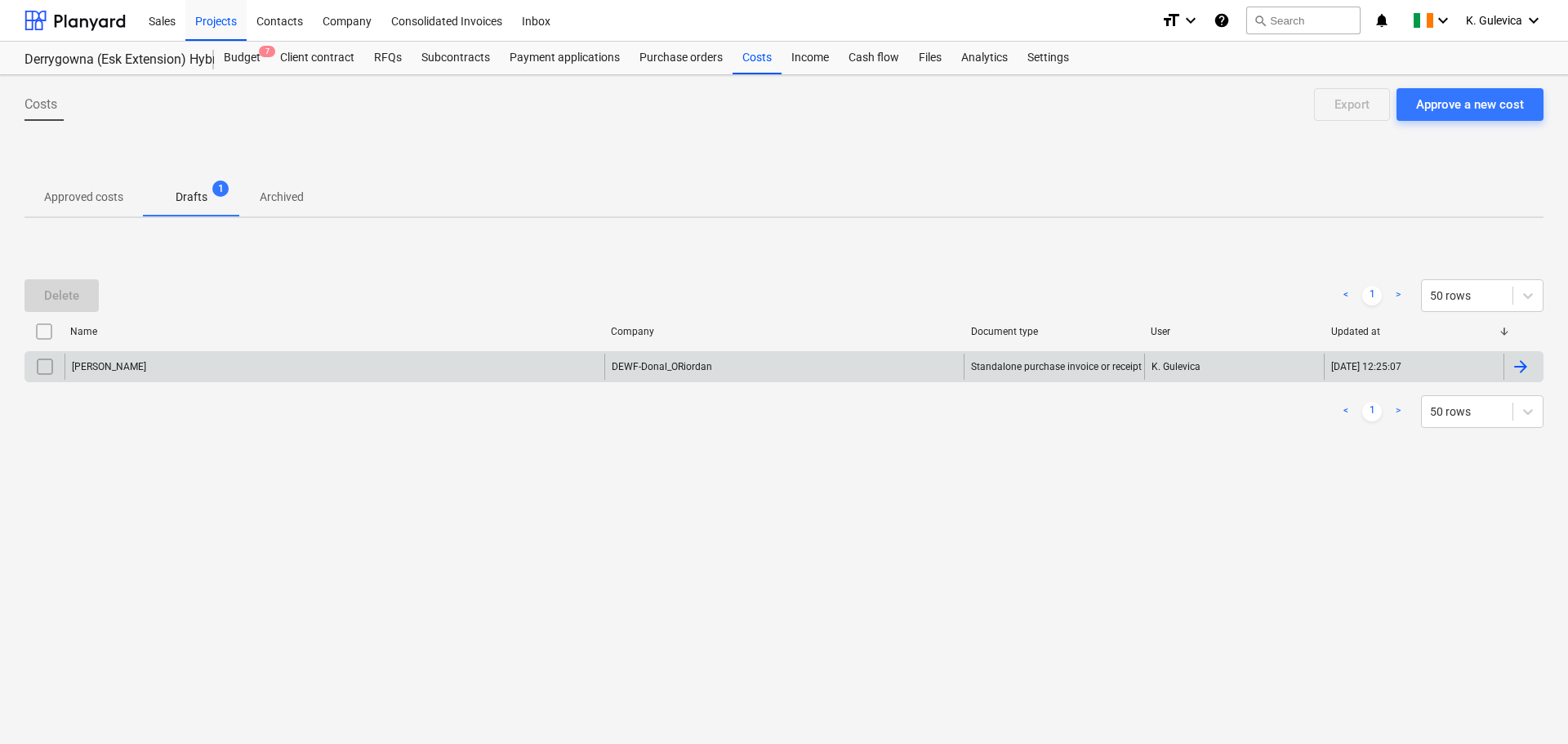
click at [41, 370] on input "checkbox" at bounding box center [45, 367] width 26 height 26
click at [51, 306] on div "Delete" at bounding box center [61, 296] width 35 height 21
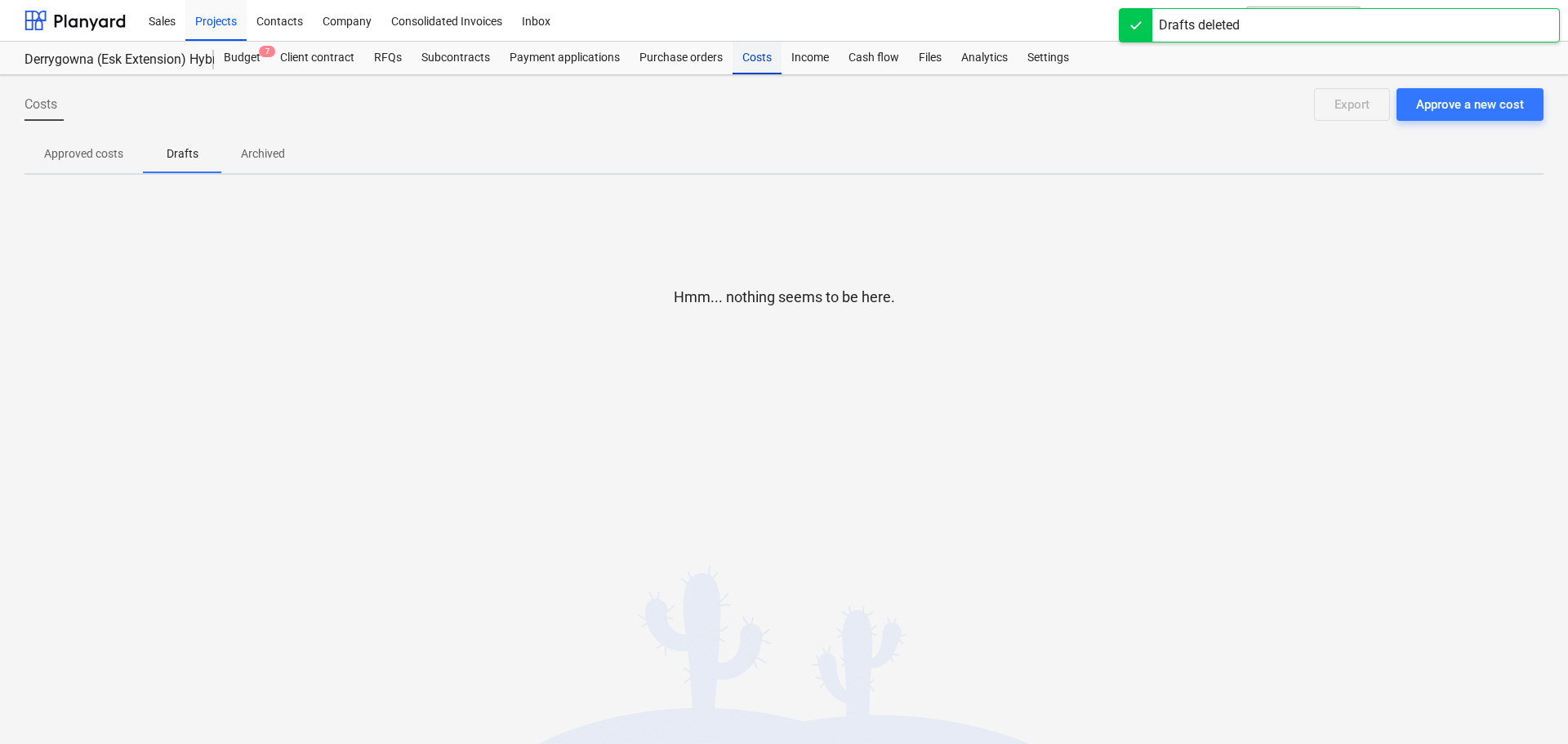
click at [752, 54] on div "Costs" at bounding box center [757, 57] width 49 height 32
